Goal: Transaction & Acquisition: Purchase product/service

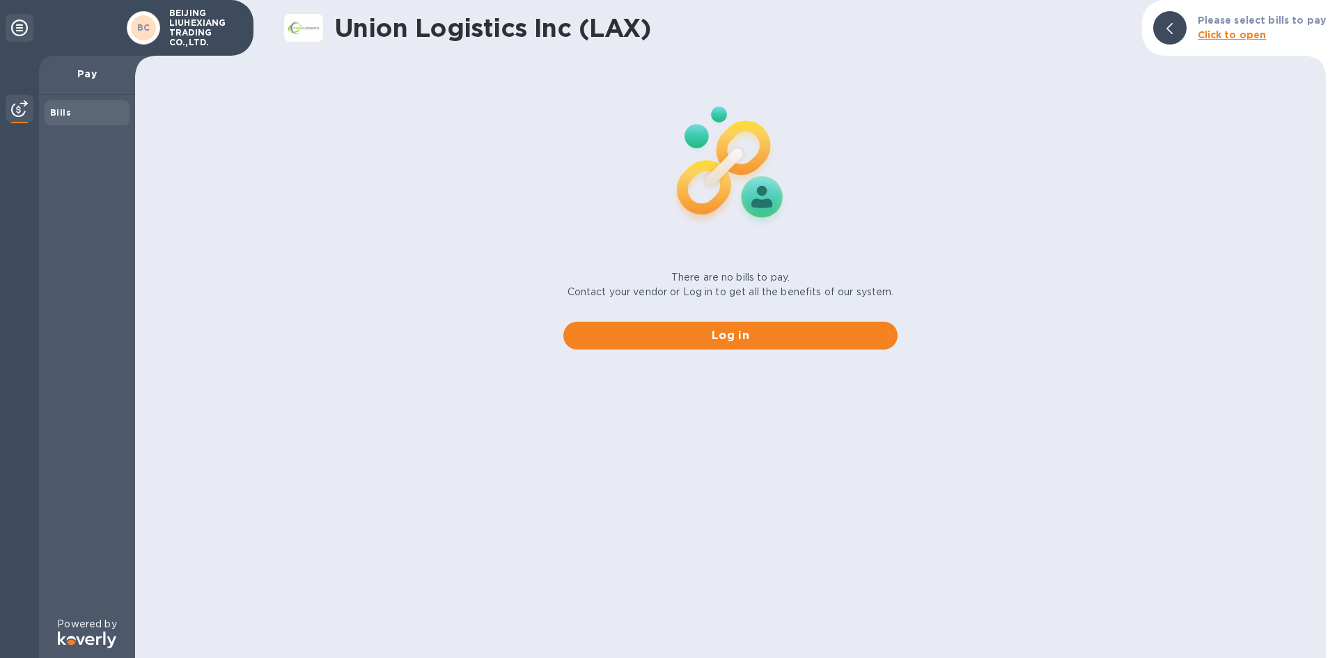
click at [1224, 33] on b "Click to open" at bounding box center [1232, 34] width 69 height 11
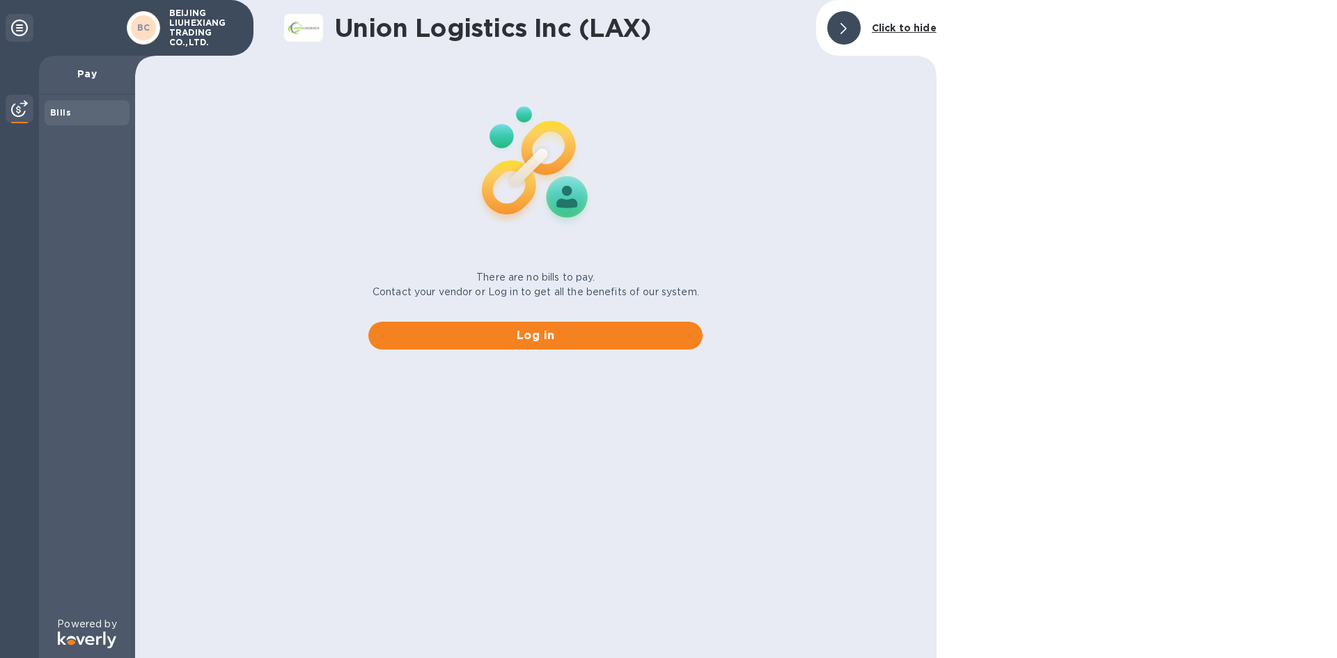
click at [87, 72] on p "Pay" at bounding box center [87, 74] width 74 height 14
click at [70, 111] on div "Bills" at bounding box center [87, 113] width 74 height 14
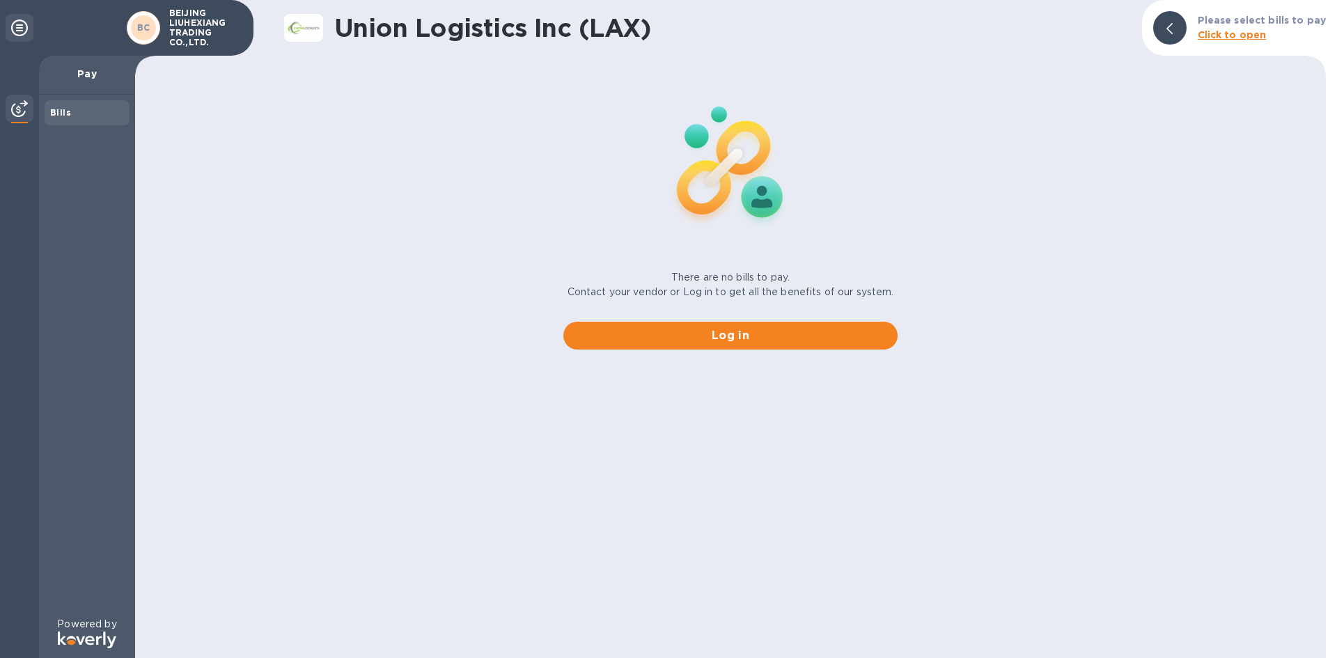
click at [95, 69] on p "Pay" at bounding box center [87, 74] width 74 height 14
click at [22, 103] on img at bounding box center [19, 108] width 17 height 17
